Goal: Transaction & Acquisition: Purchase product/service

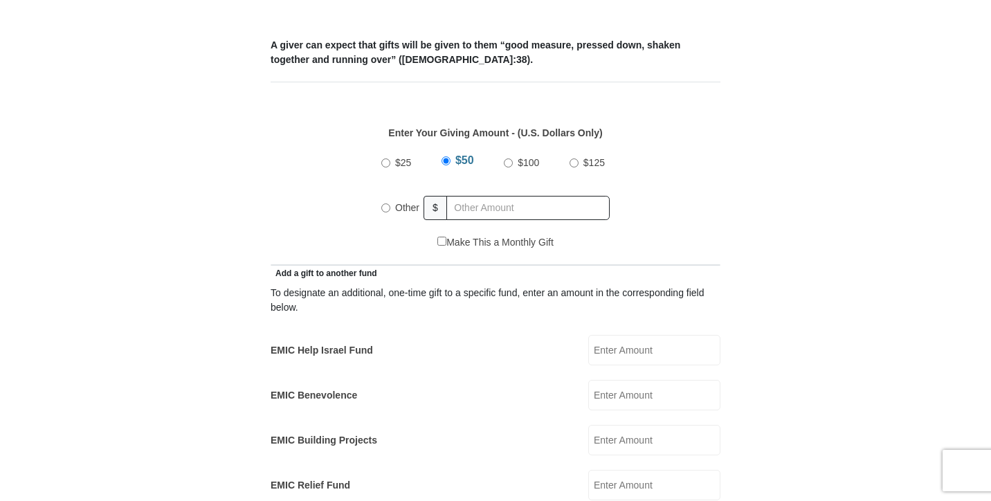
scroll to position [568, 0]
click at [493, 197] on input "text" at bounding box center [527, 206] width 163 height 24
radio input "true"
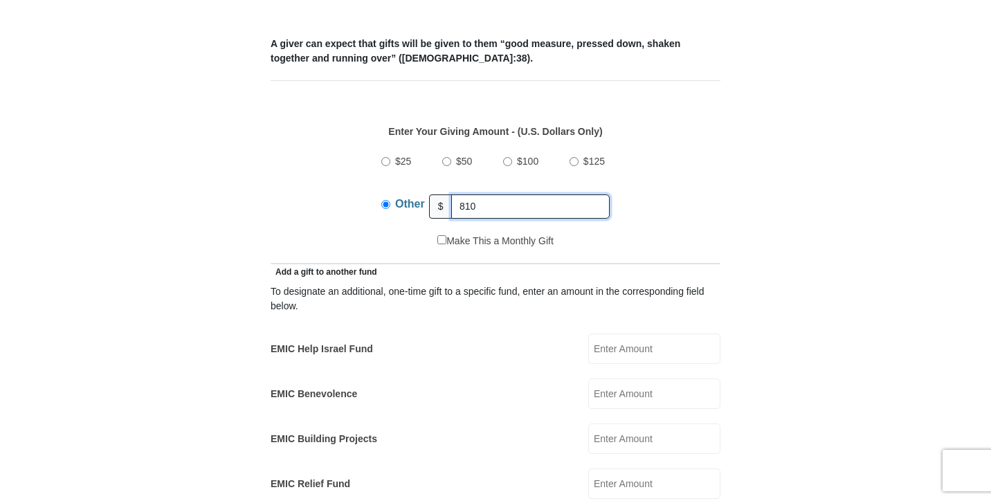
scroll to position [0, 0]
type input "810"
click at [664, 184] on div "$25 $50 $100 $125 Other $ 810" at bounding box center [495, 189] width 435 height 90
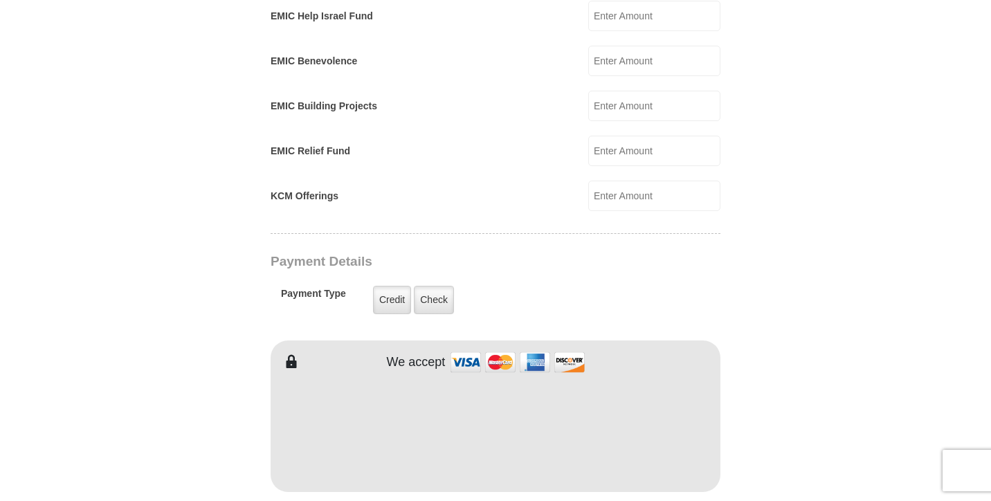
scroll to position [910, 0]
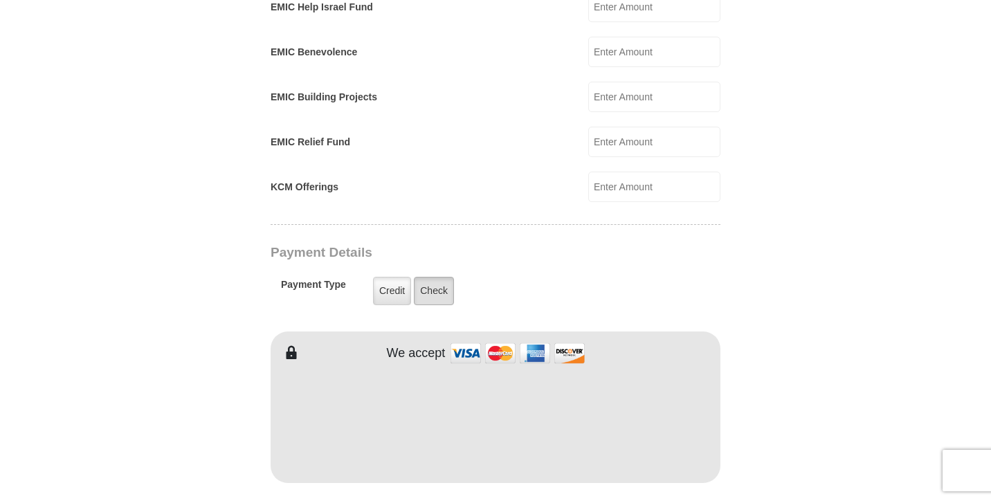
click at [439, 284] on label "Check" at bounding box center [434, 291] width 40 height 28
click at [0, 0] on input "Check" at bounding box center [0, 0] width 0 height 0
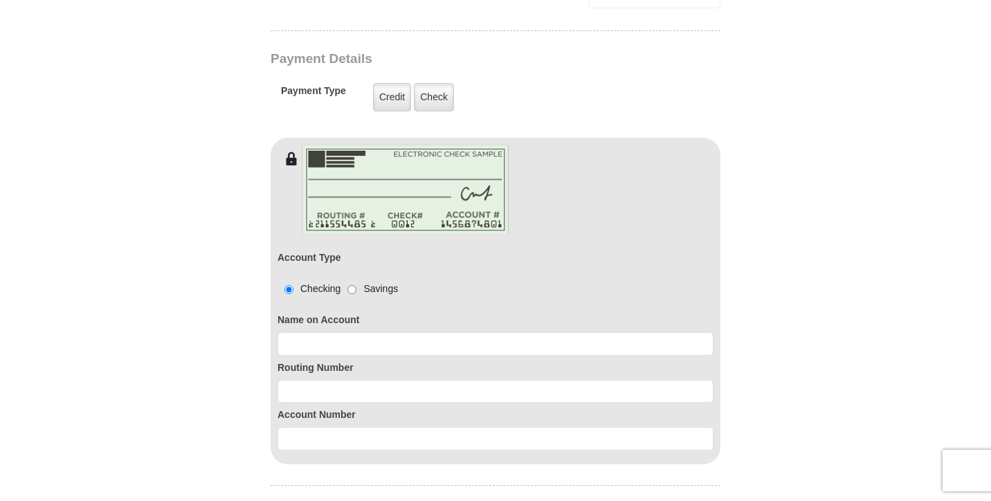
scroll to position [1122, 0]
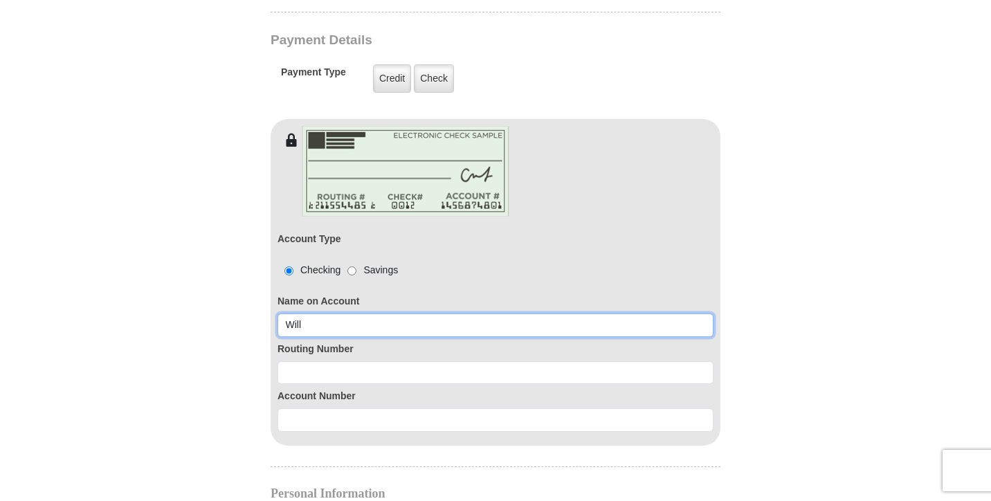
type input "Will Cross"
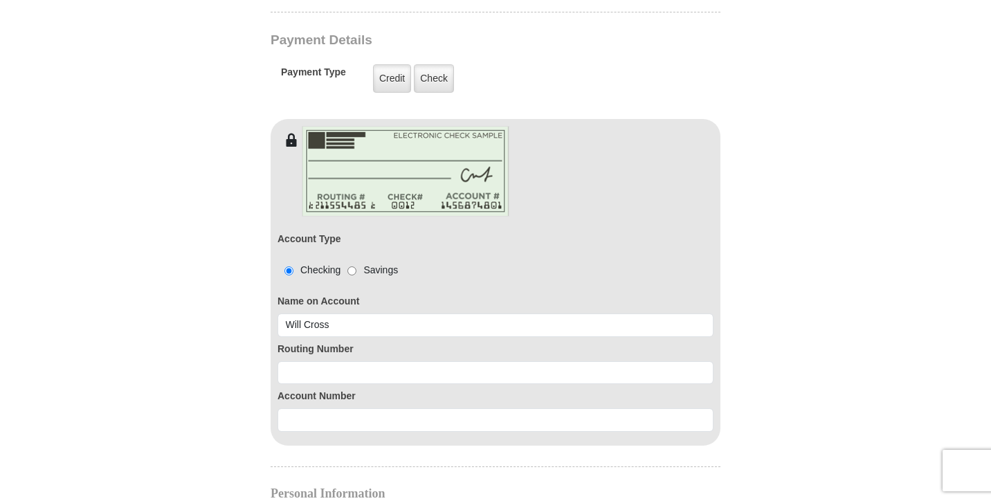
type input "Will"
type input "Cross"
type input "155 Rentzel Dr"
type input "Manchester"
select select "PA"
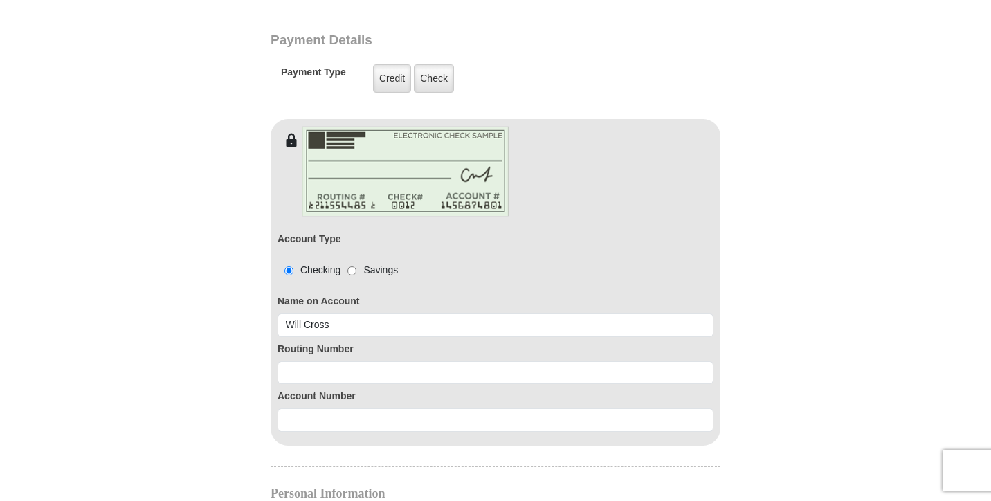
type input "17345"
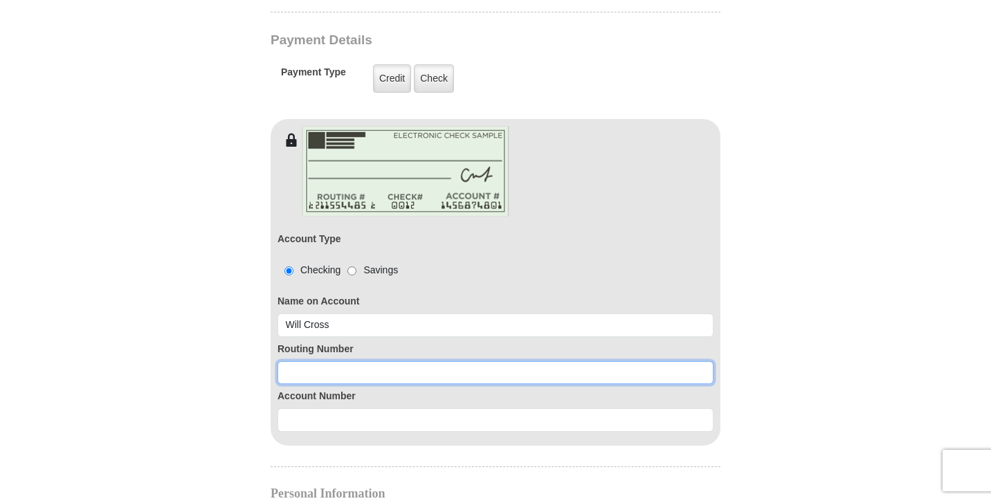
click at [373, 364] on input at bounding box center [495, 373] width 436 height 24
type input "043318092"
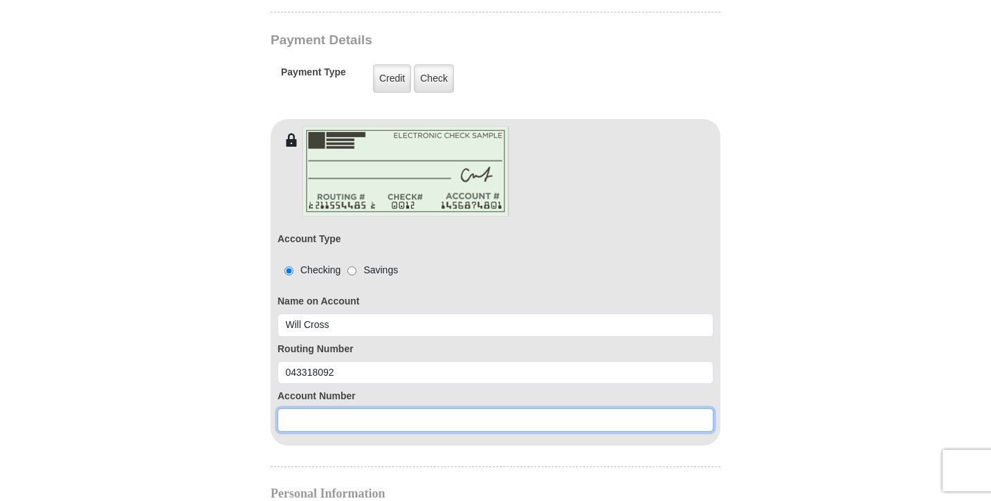
click at [334, 408] on input at bounding box center [495, 420] width 436 height 24
type input "2844071189"
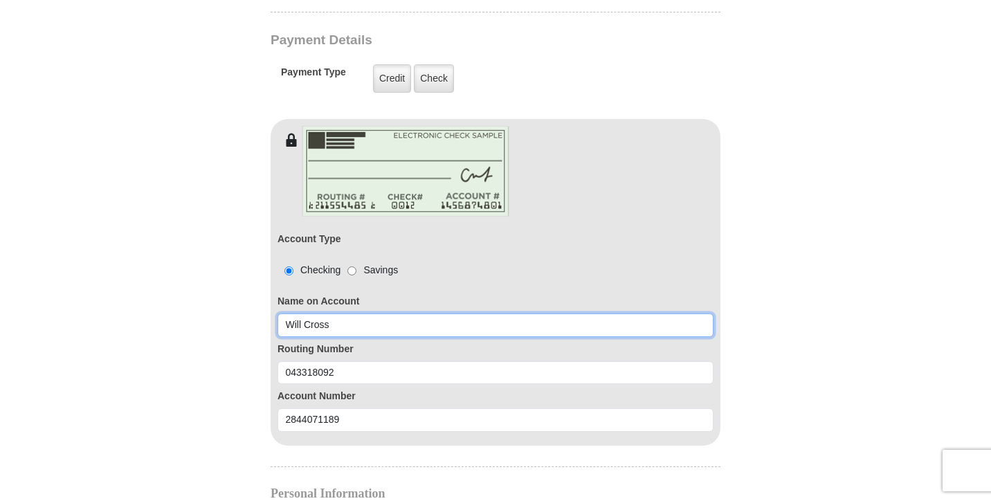
click at [303, 313] on input "Will Cross" at bounding box center [495, 325] width 436 height 24
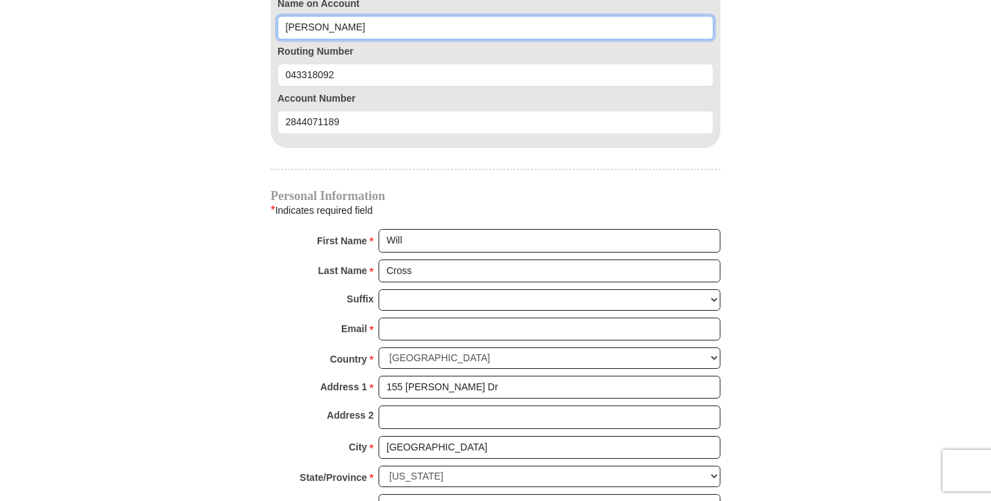
scroll to position [1430, 0]
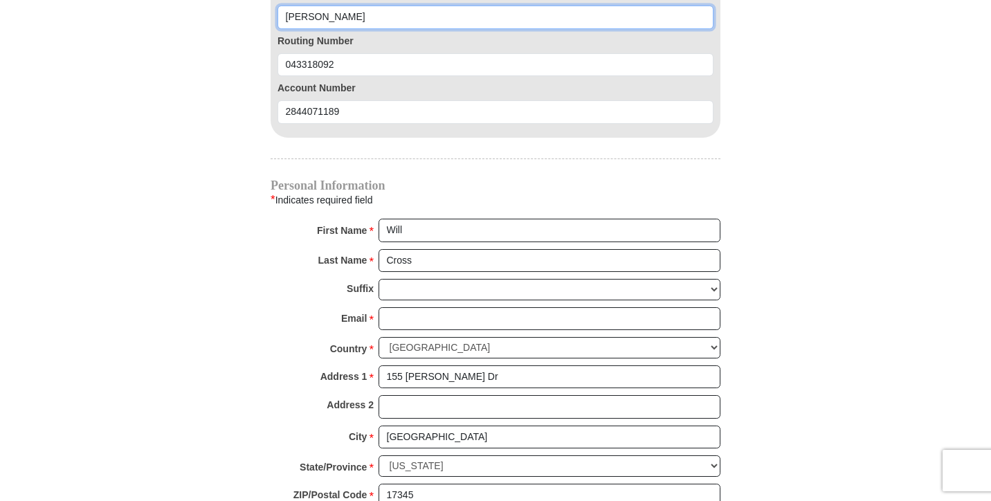
type input "William Cross"
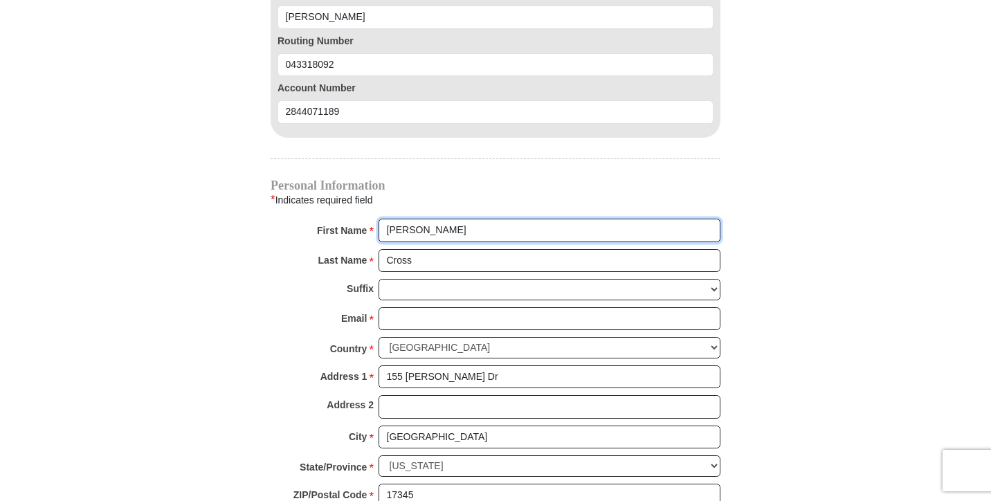
type input "William"
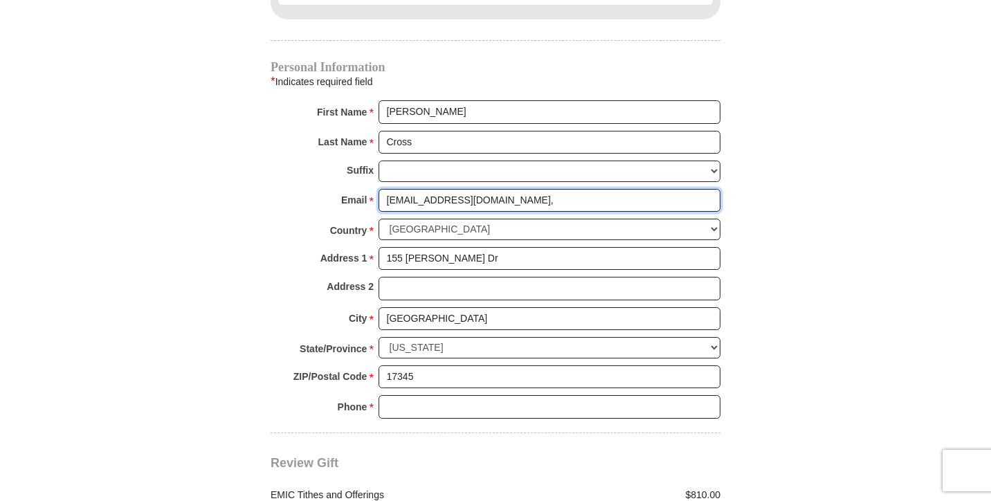
scroll to position [1574, 0]
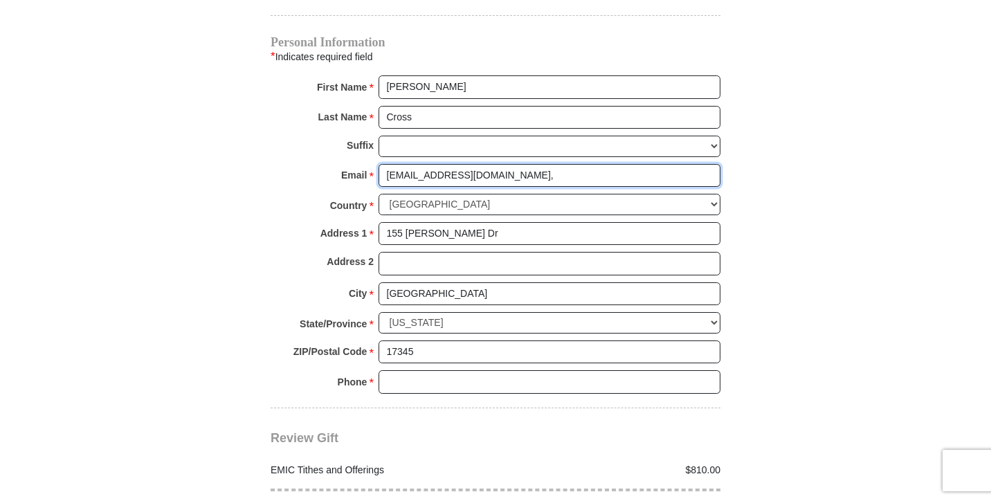
type input "Teamcross0407@gmail.co,"
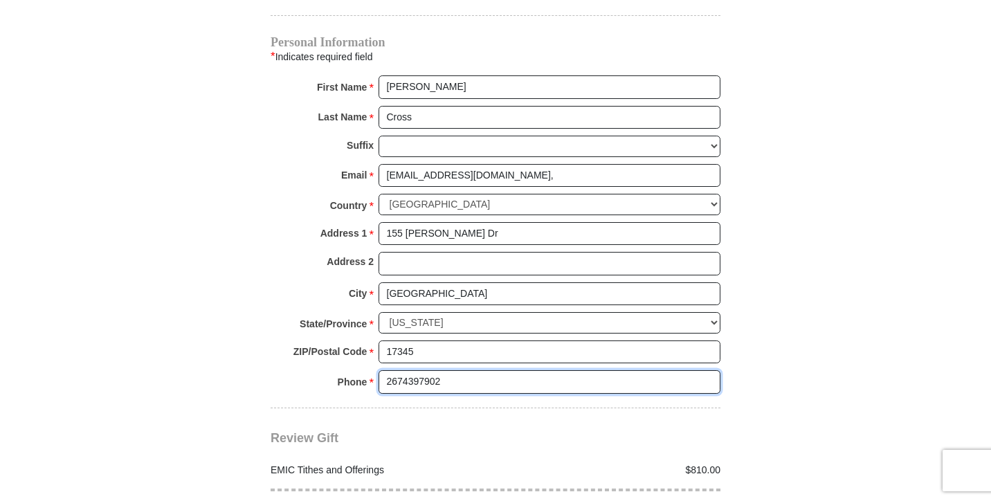
type input "2674397902"
click at [569, 408] on div "Review Gift Your monthly donation will start on the first occurrence on your se…" at bounding box center [496, 462] width 450 height 109
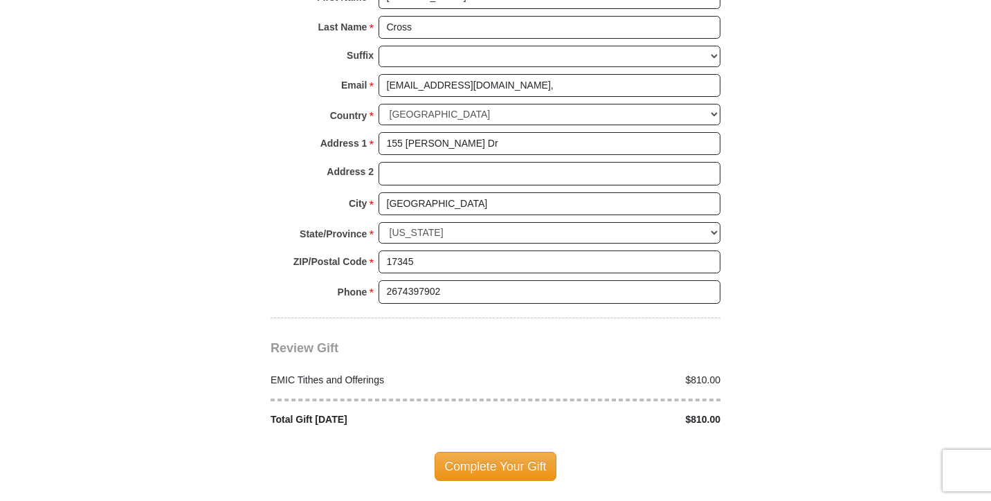
scroll to position [1665, 0]
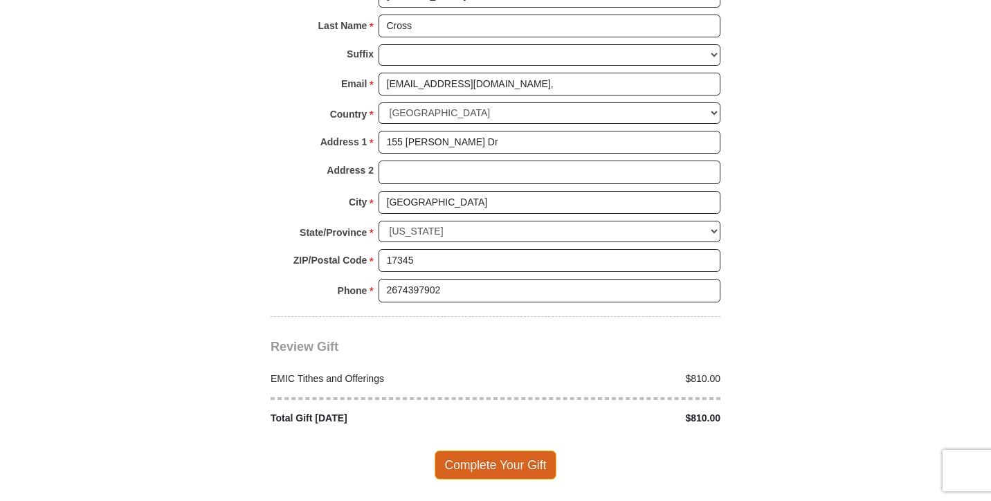
click at [486, 450] on span "Complete Your Gift" at bounding box center [496, 464] width 122 height 29
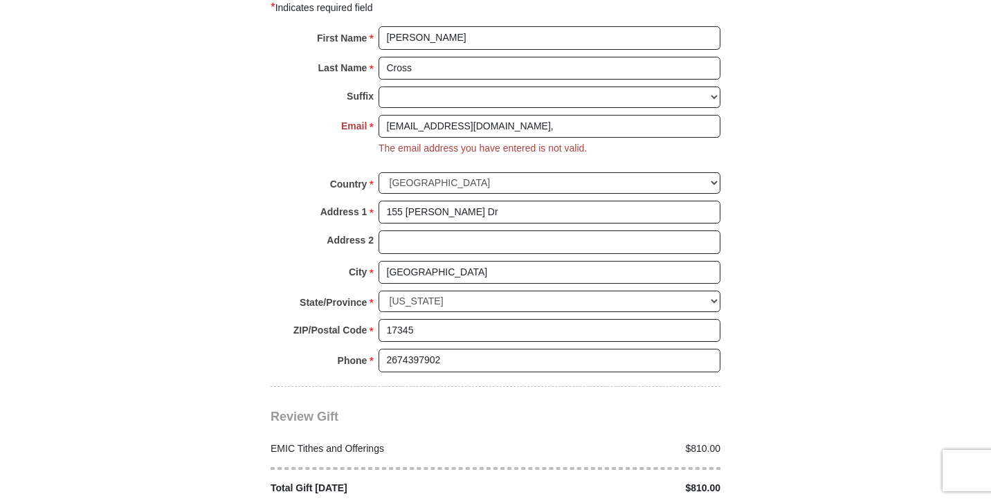
scroll to position [1621, 0]
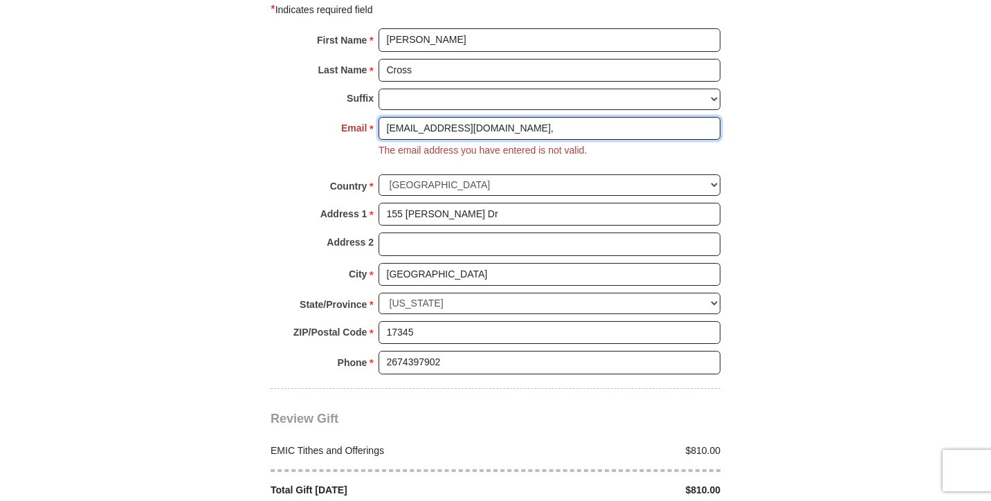
click at [543, 117] on input "Teamcross0407@gmail.co," at bounding box center [550, 129] width 342 height 24
type input "Teamcross0407@gmail.com"
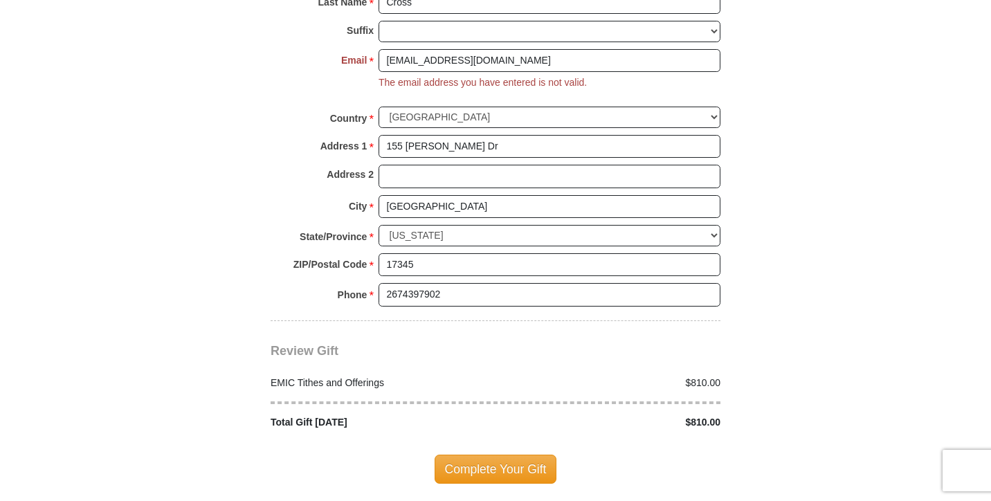
scroll to position [1697, 0]
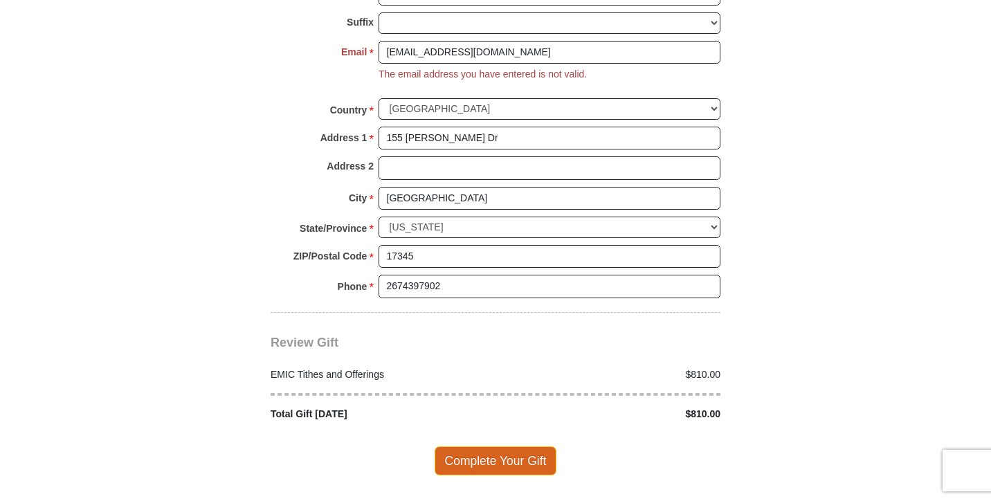
click at [505, 446] on span "Complete Your Gift" at bounding box center [496, 460] width 122 height 29
